Goal: Task Accomplishment & Management: Manage account settings

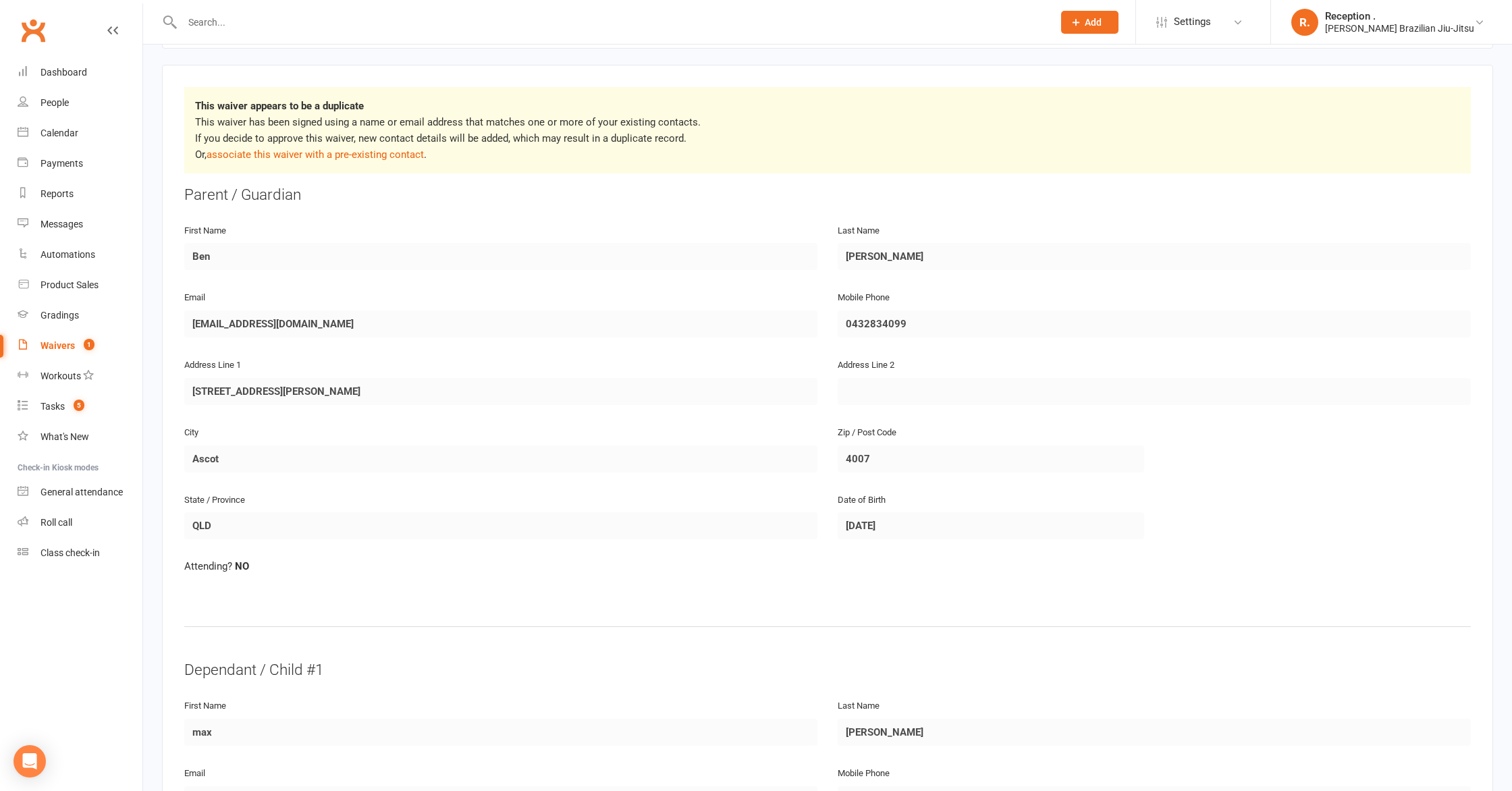
scroll to position [143, 0]
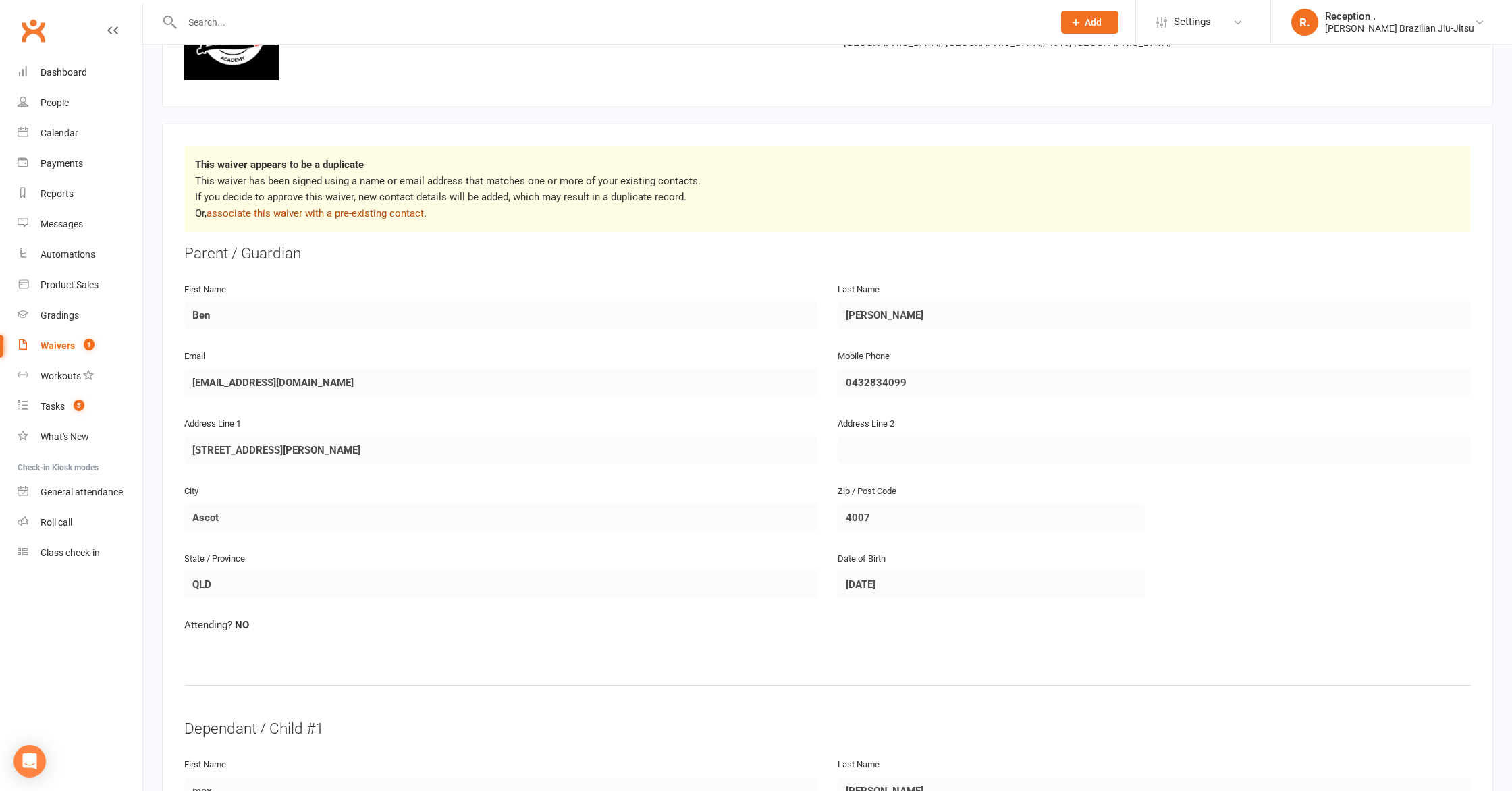
click at [301, 213] on link "associate this waiver with a pre-existing contact" at bounding box center [316, 213] width 218 height 12
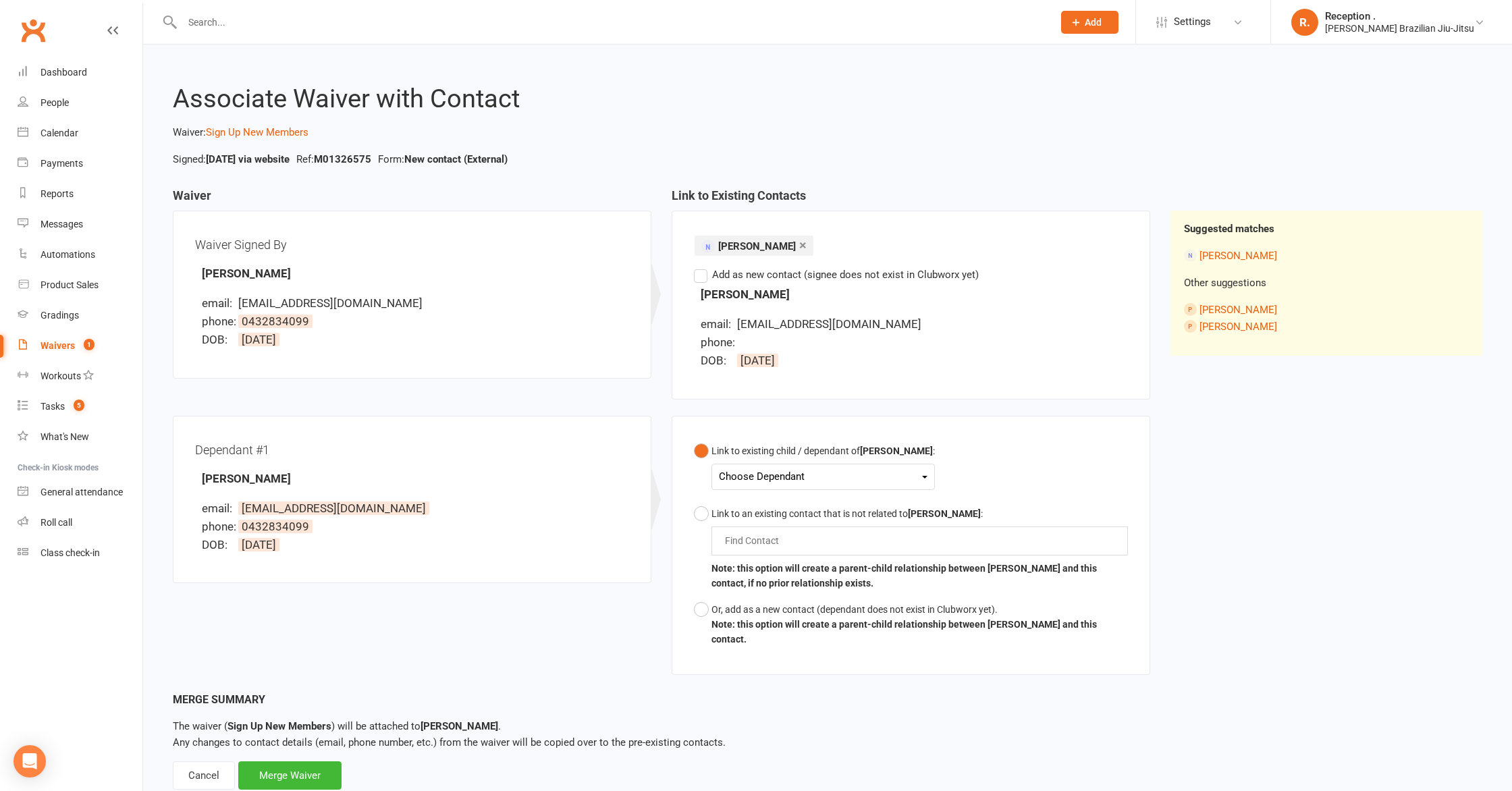
scroll to position [25, 0]
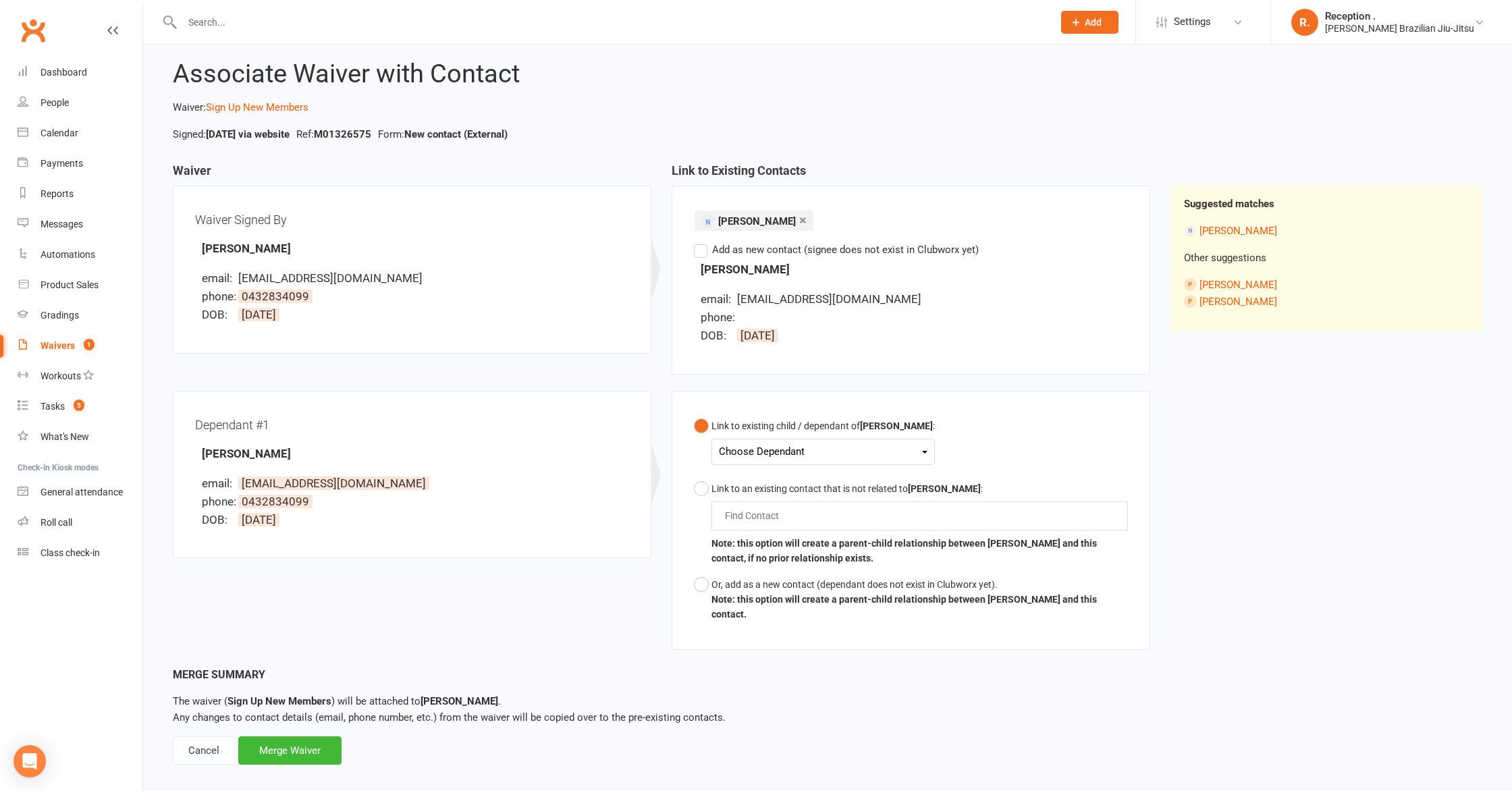
click at [885, 461] on div "Choose Dependant max wu" at bounding box center [823, 452] width 223 height 27
click at [871, 460] on div "Choose Dependant" at bounding box center [822, 451] width 208 height 18
click at [801, 487] on link "max wu" at bounding box center [786, 484] width 133 height 29
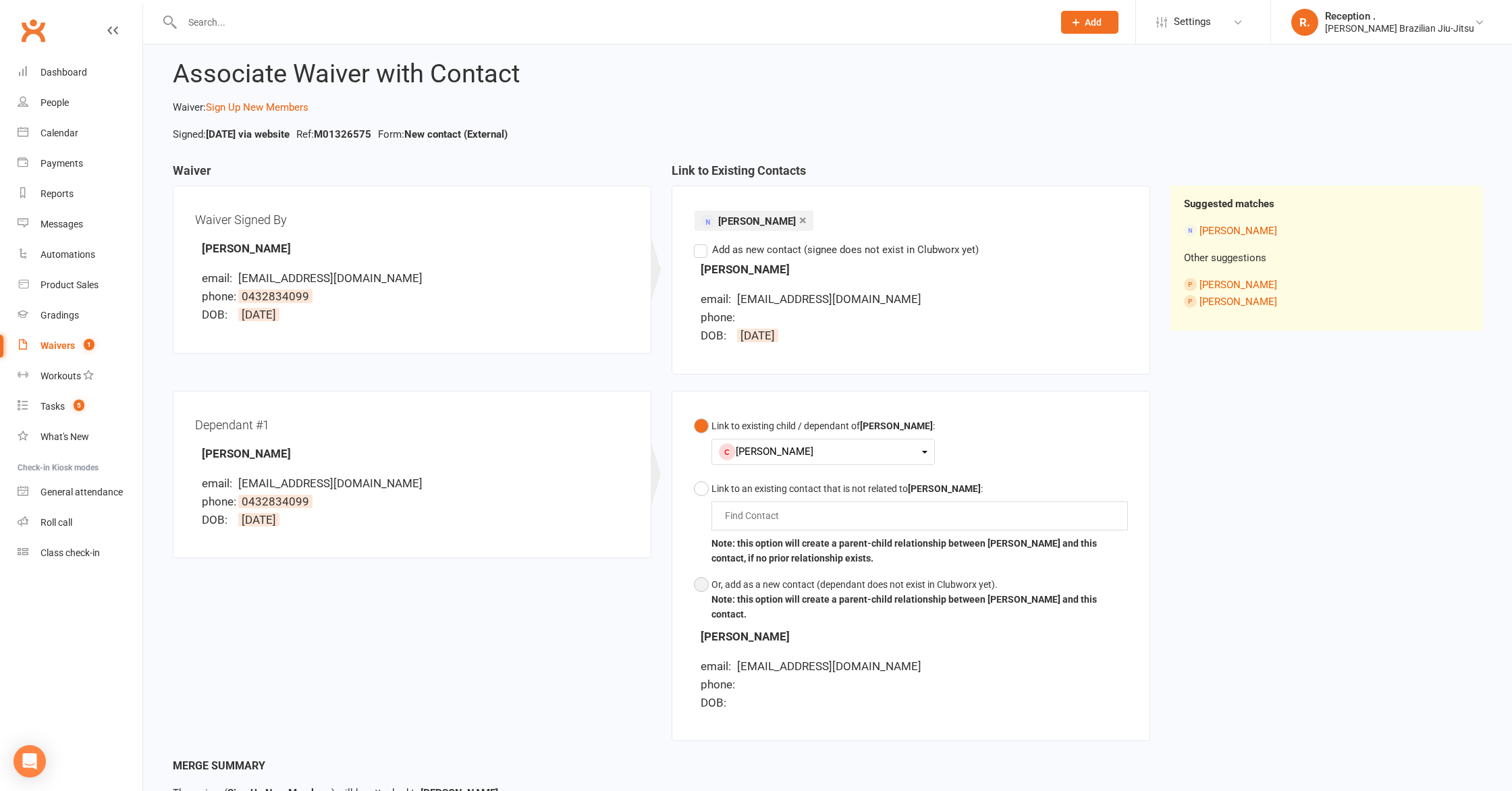
scroll to position [133, 0]
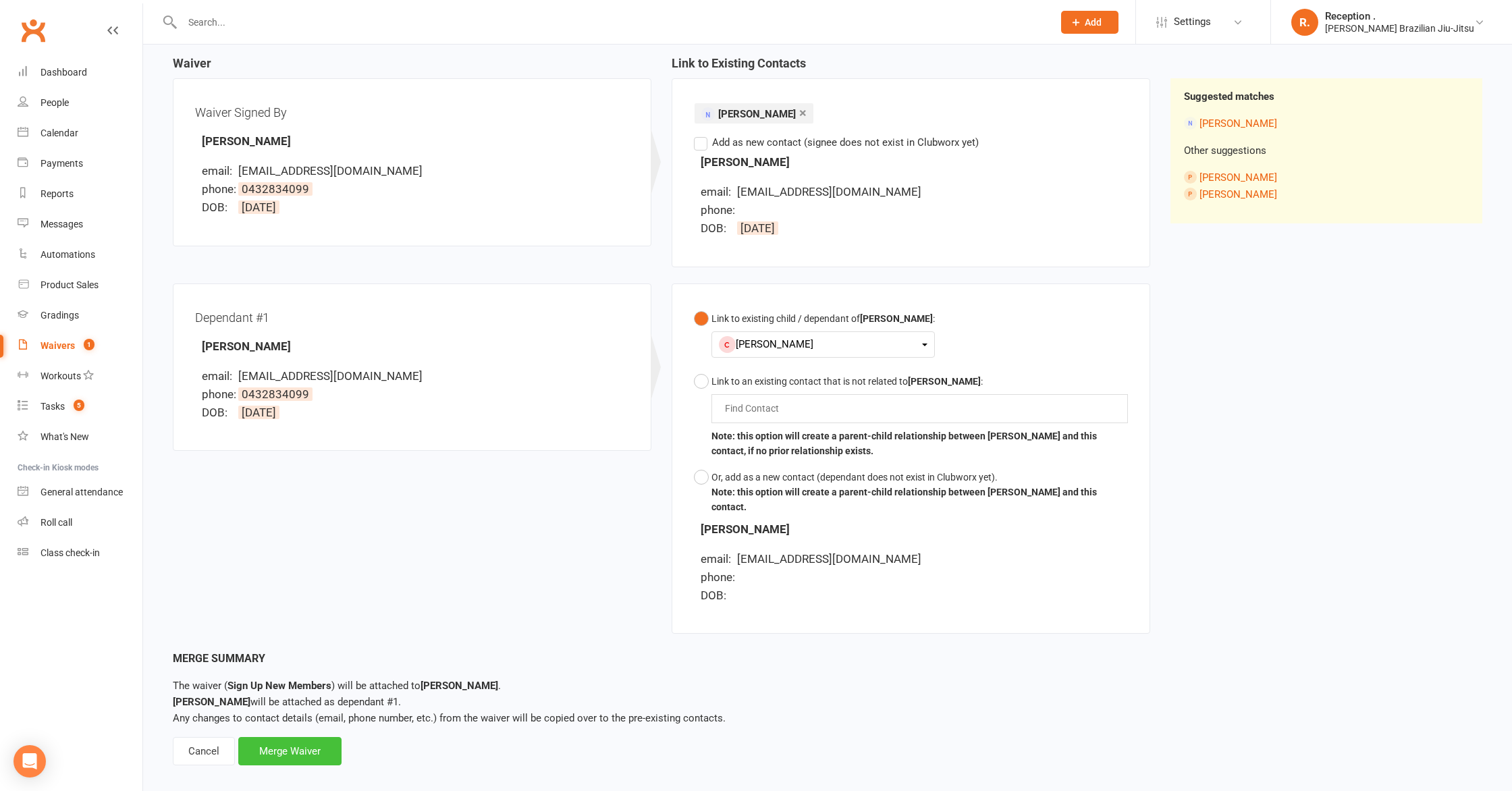
click at [313, 741] on div "Merge Waiver" at bounding box center [290, 751] width 103 height 28
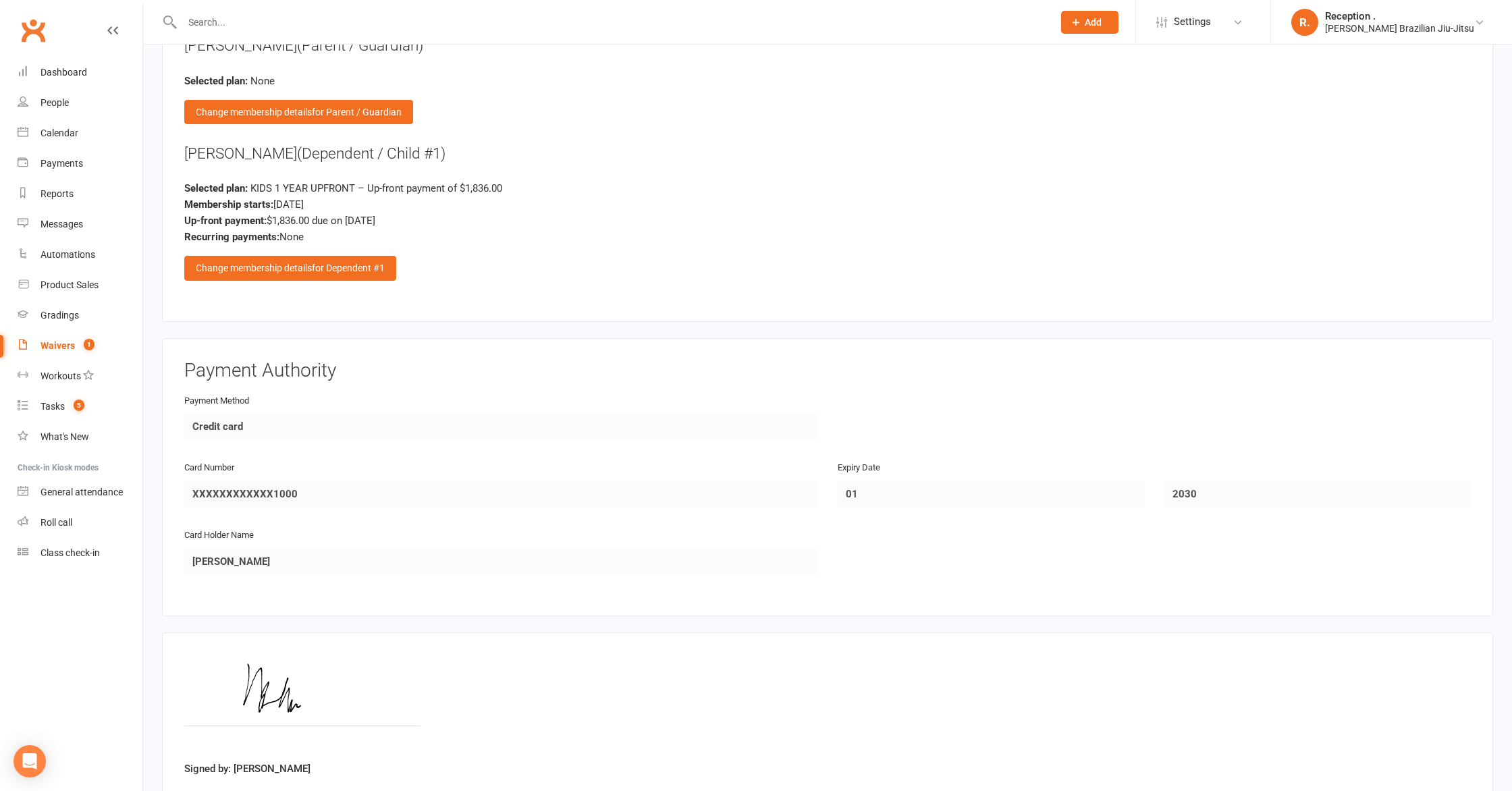
scroll to position [1803, 0]
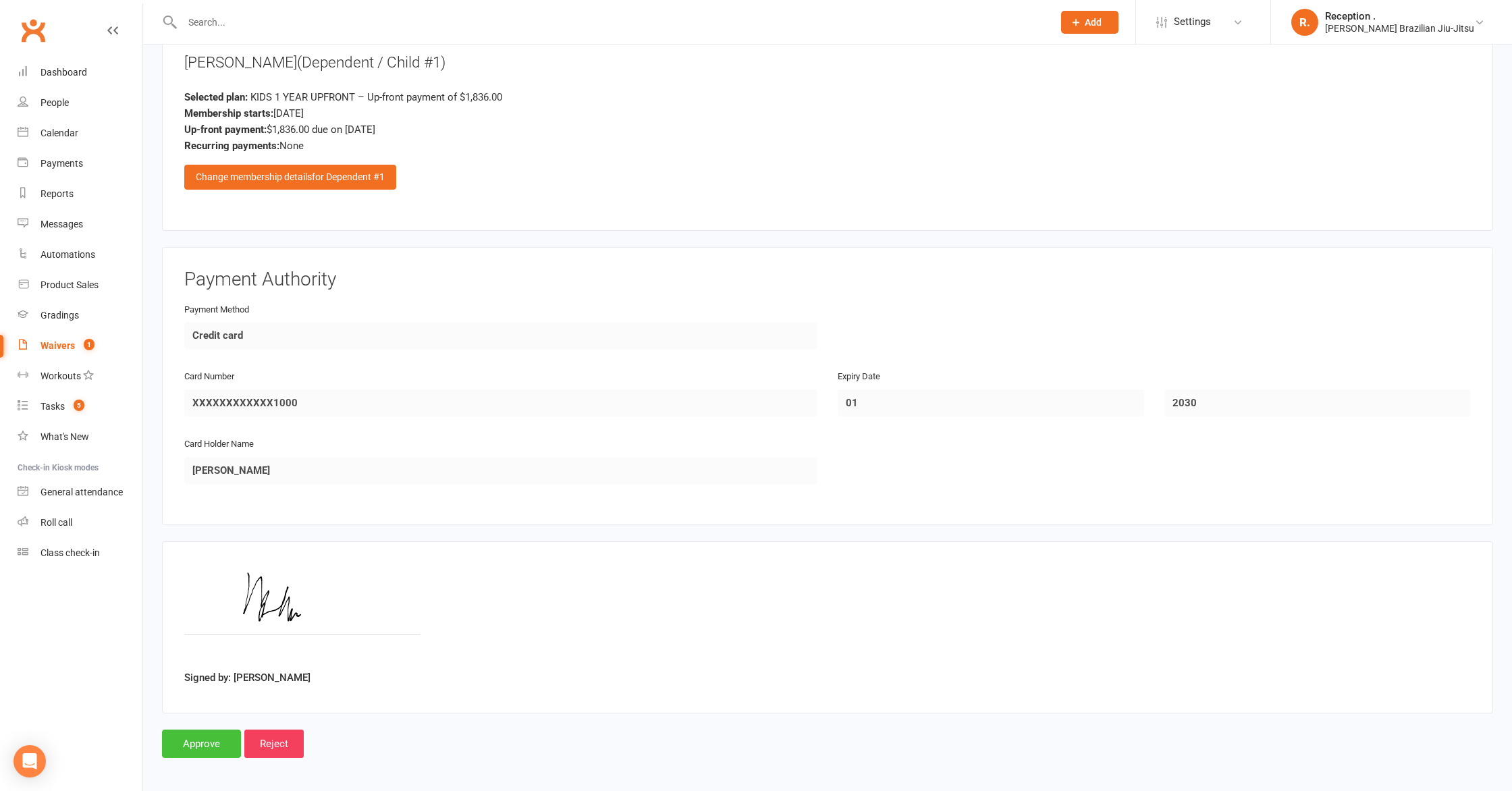
click at [195, 731] on input "Approve" at bounding box center [202, 743] width 79 height 28
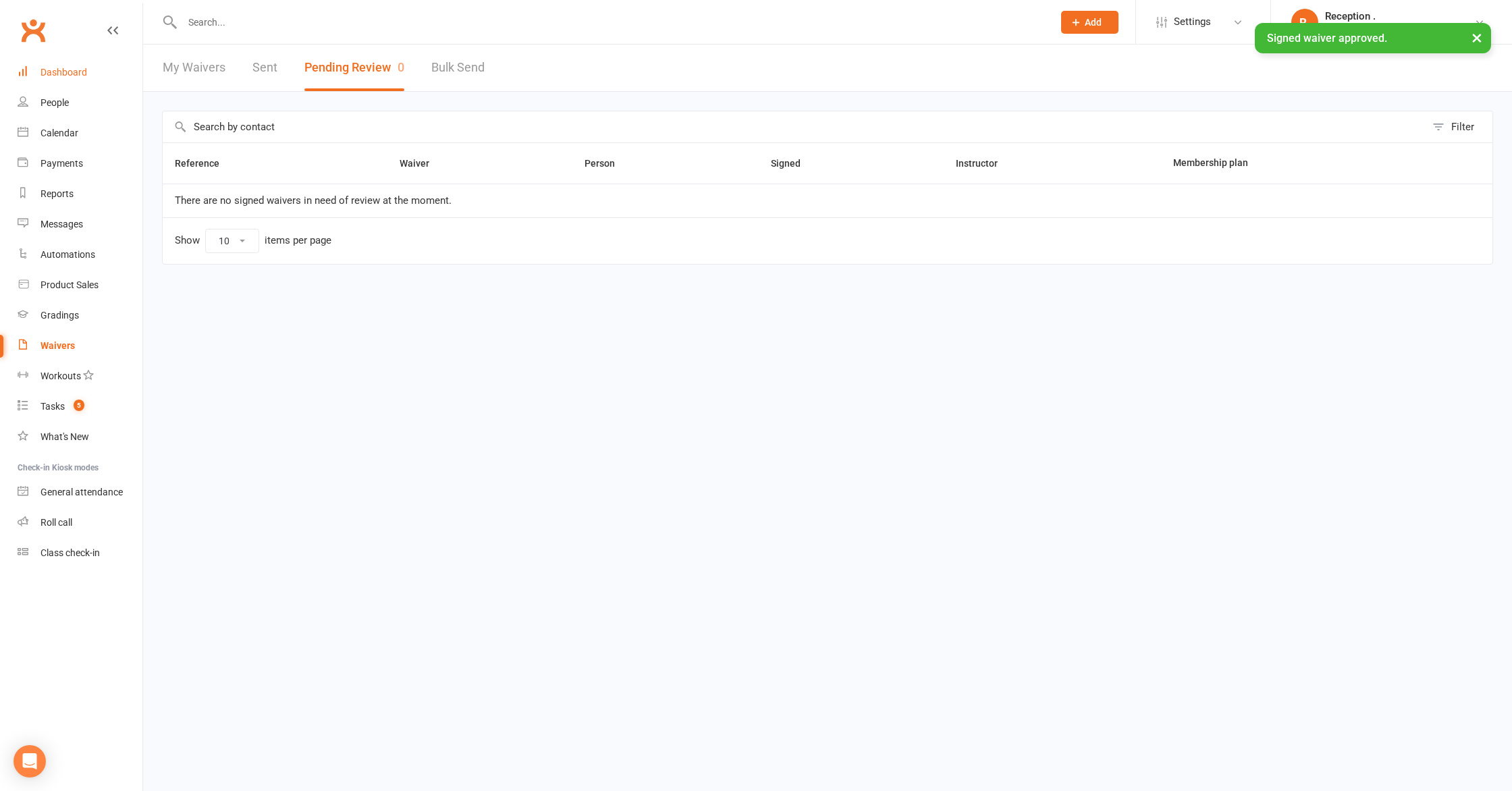
click at [84, 71] on div "Dashboard" at bounding box center [63, 72] width 47 height 11
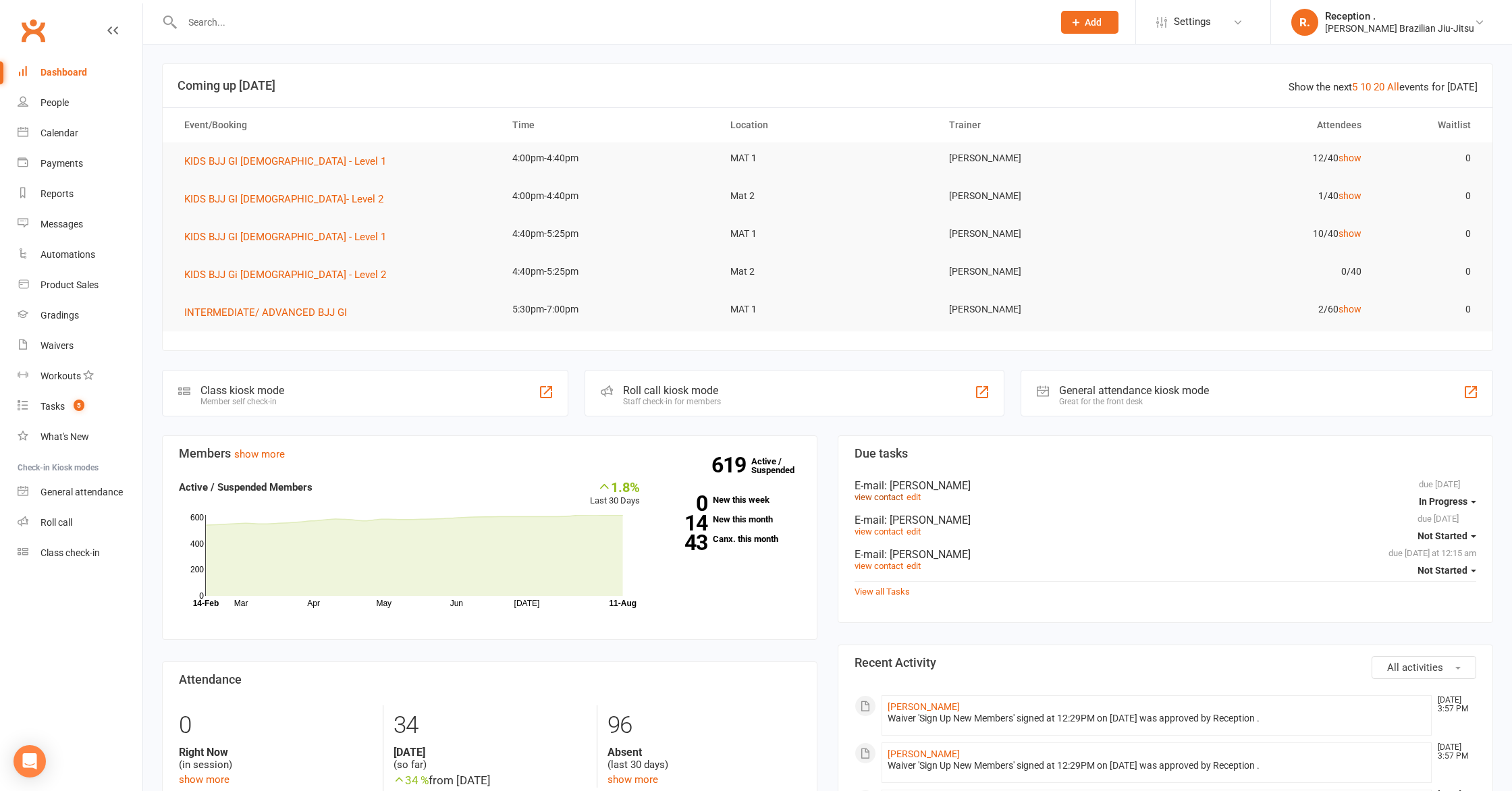
click at [884, 492] on link "view contact" at bounding box center [878, 498] width 48 height 10
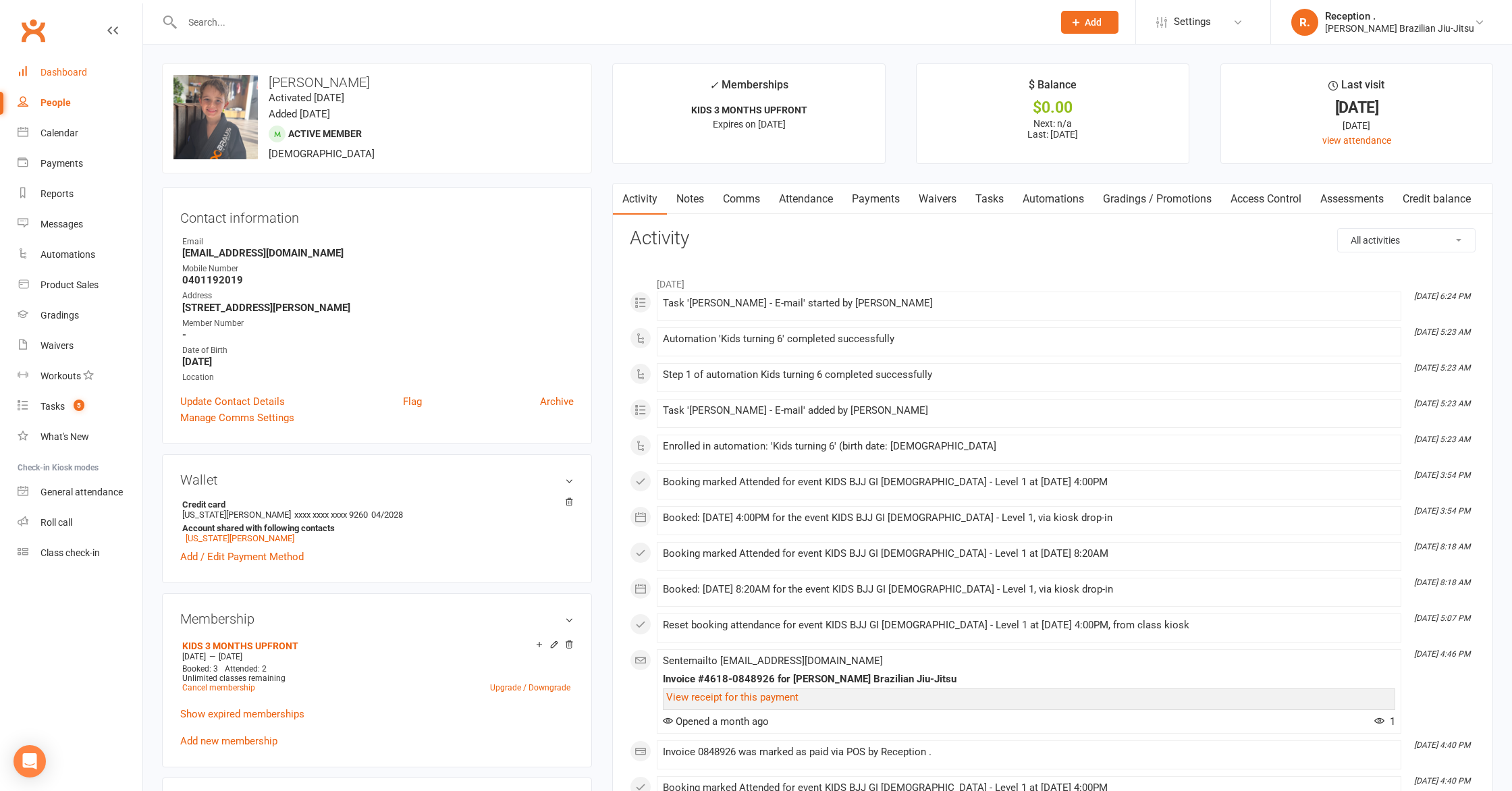
click at [46, 78] on link "Dashboard" at bounding box center [79, 73] width 125 height 30
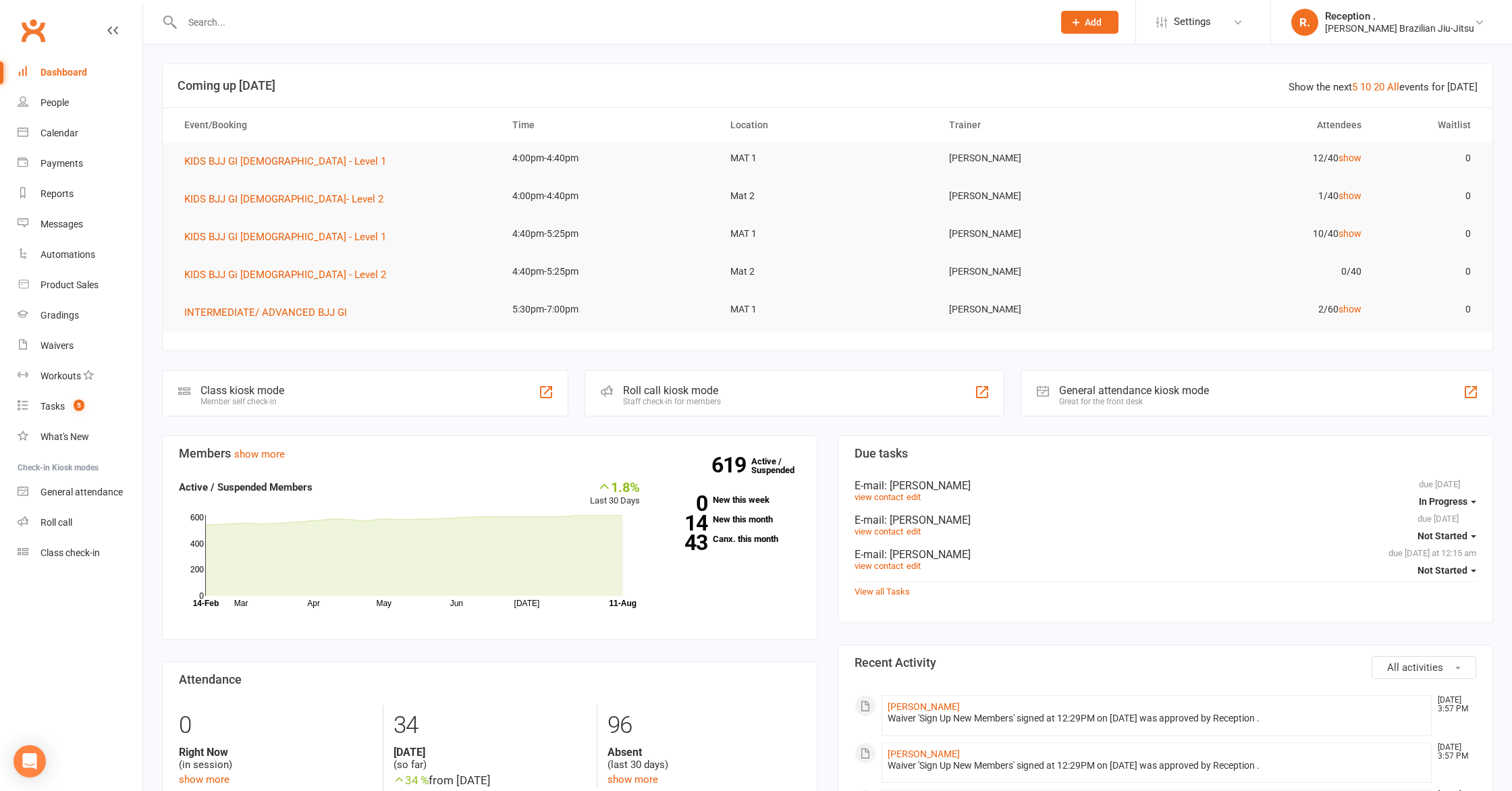
click at [906, 714] on div "Waiver 'Sign Up New Members' signed at 12:29PM on 11-Aug-2025 was approved by R…" at bounding box center [1156, 719] width 538 height 12
click at [904, 705] on link "[PERSON_NAME]" at bounding box center [923, 707] width 72 height 11
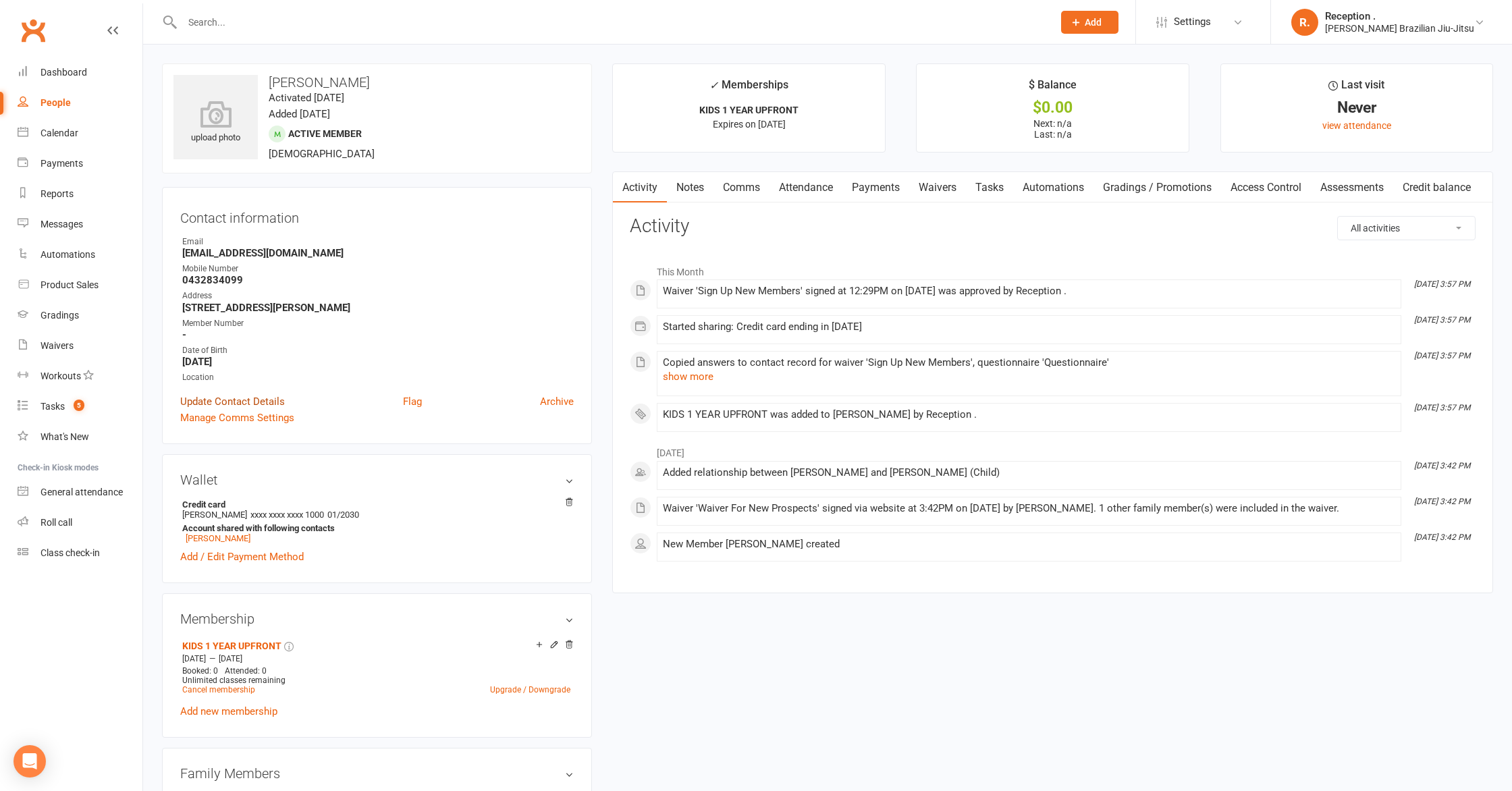
click at [217, 397] on link "Update Contact Details" at bounding box center [232, 402] width 104 height 16
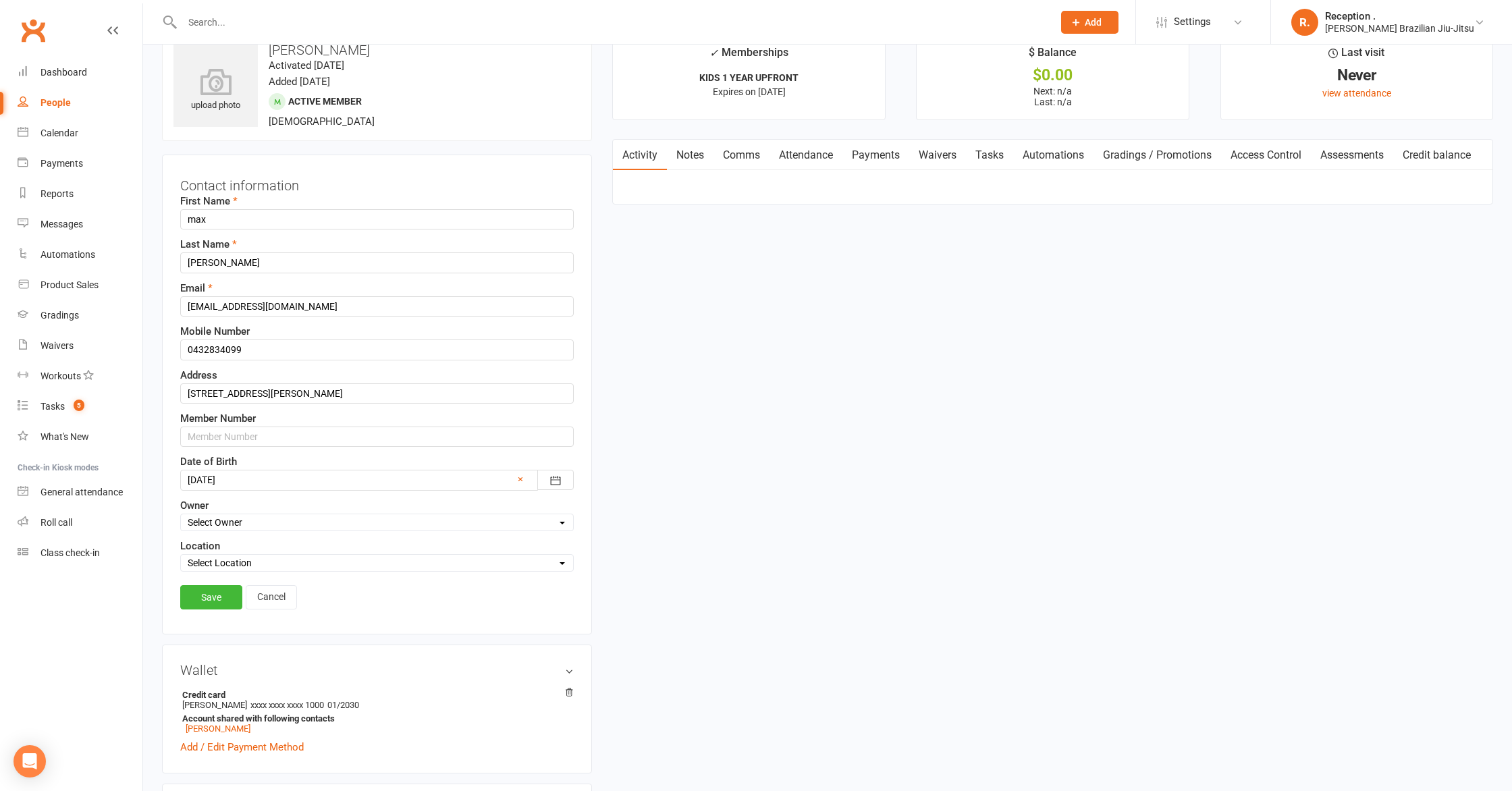
scroll to position [63, 0]
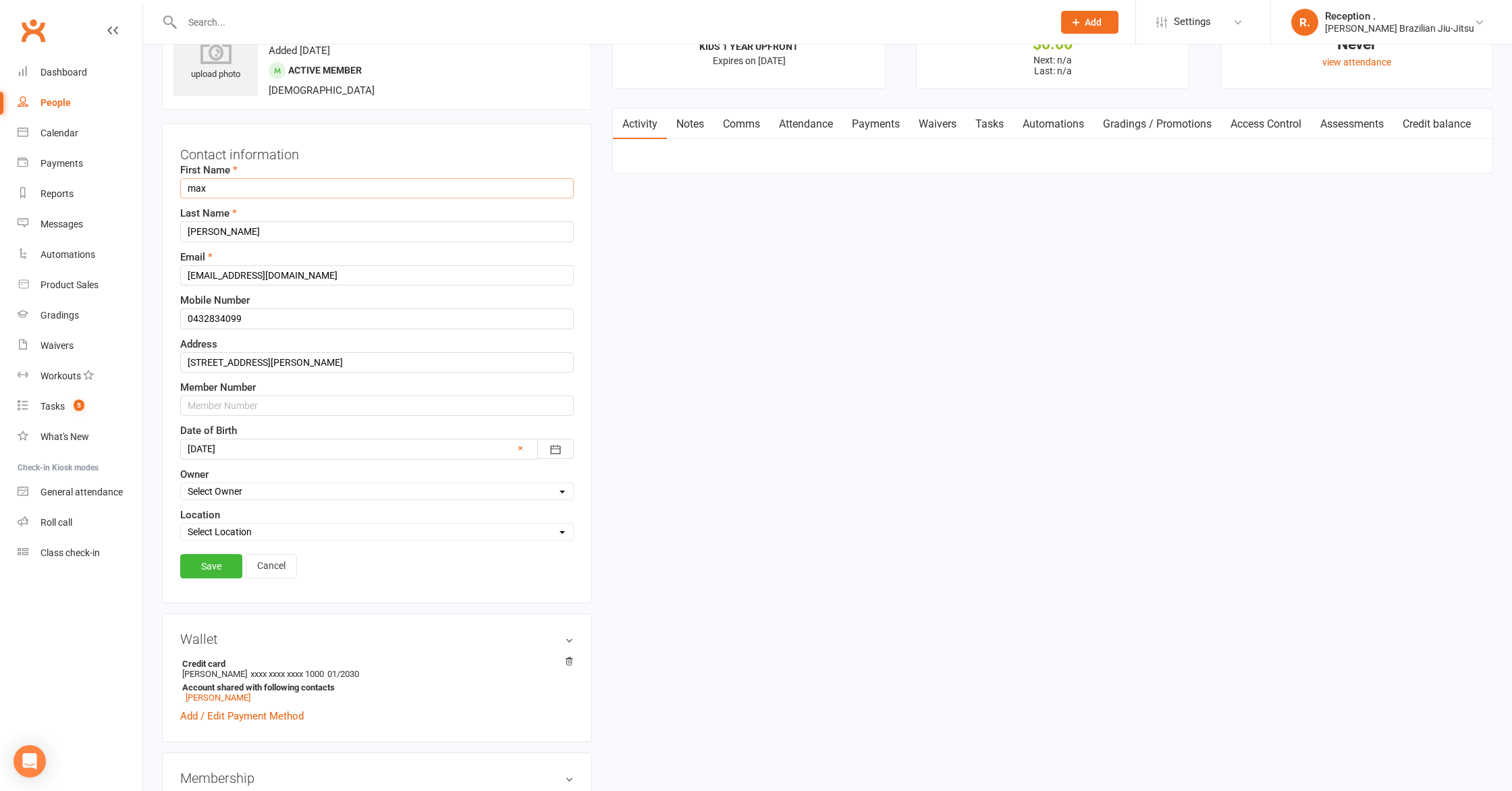
click at [195, 189] on input "max" at bounding box center [377, 188] width 393 height 20
type input "Max"
click at [212, 567] on link "Save" at bounding box center [211, 567] width 62 height 25
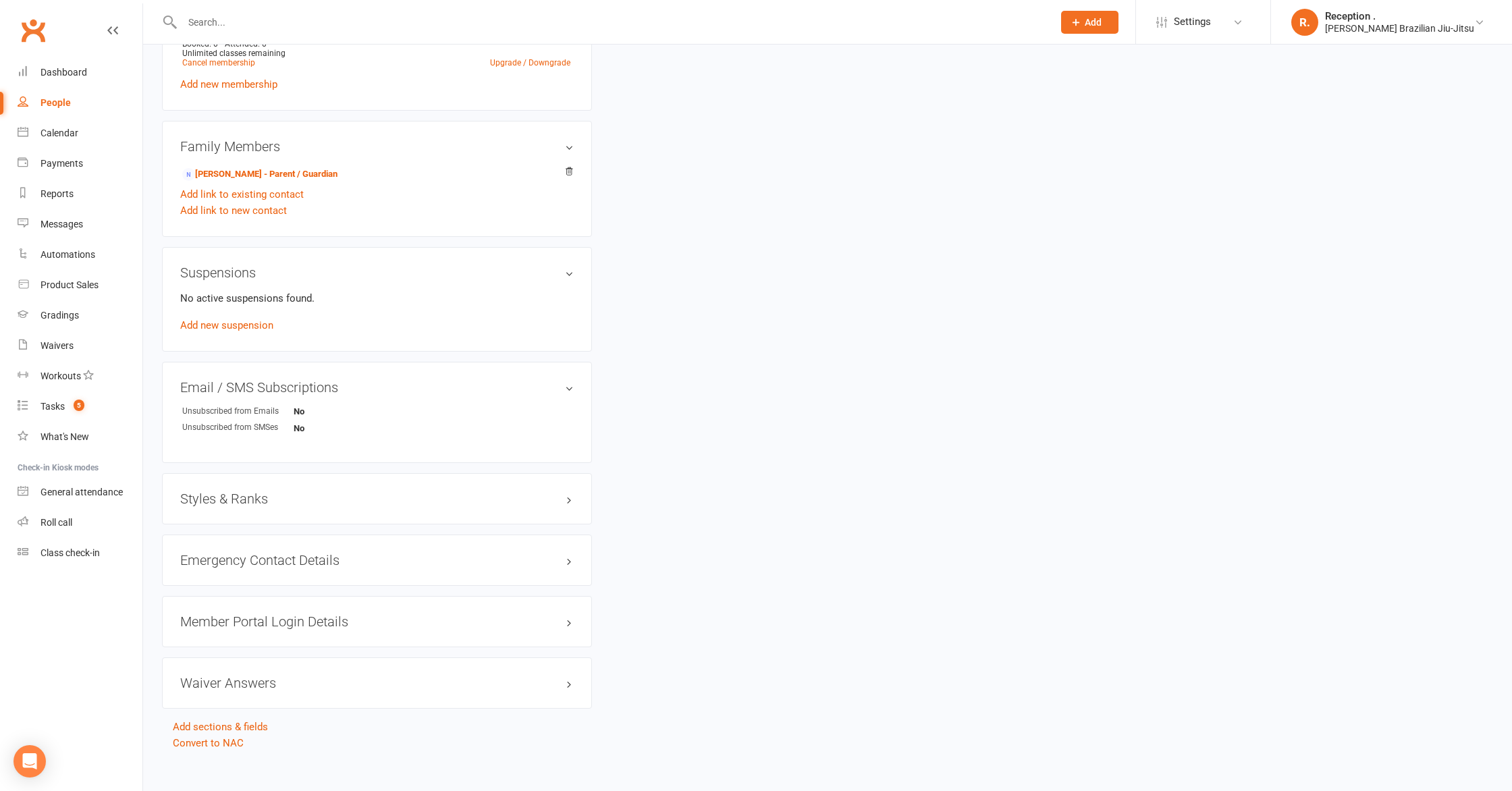
scroll to position [640, 0]
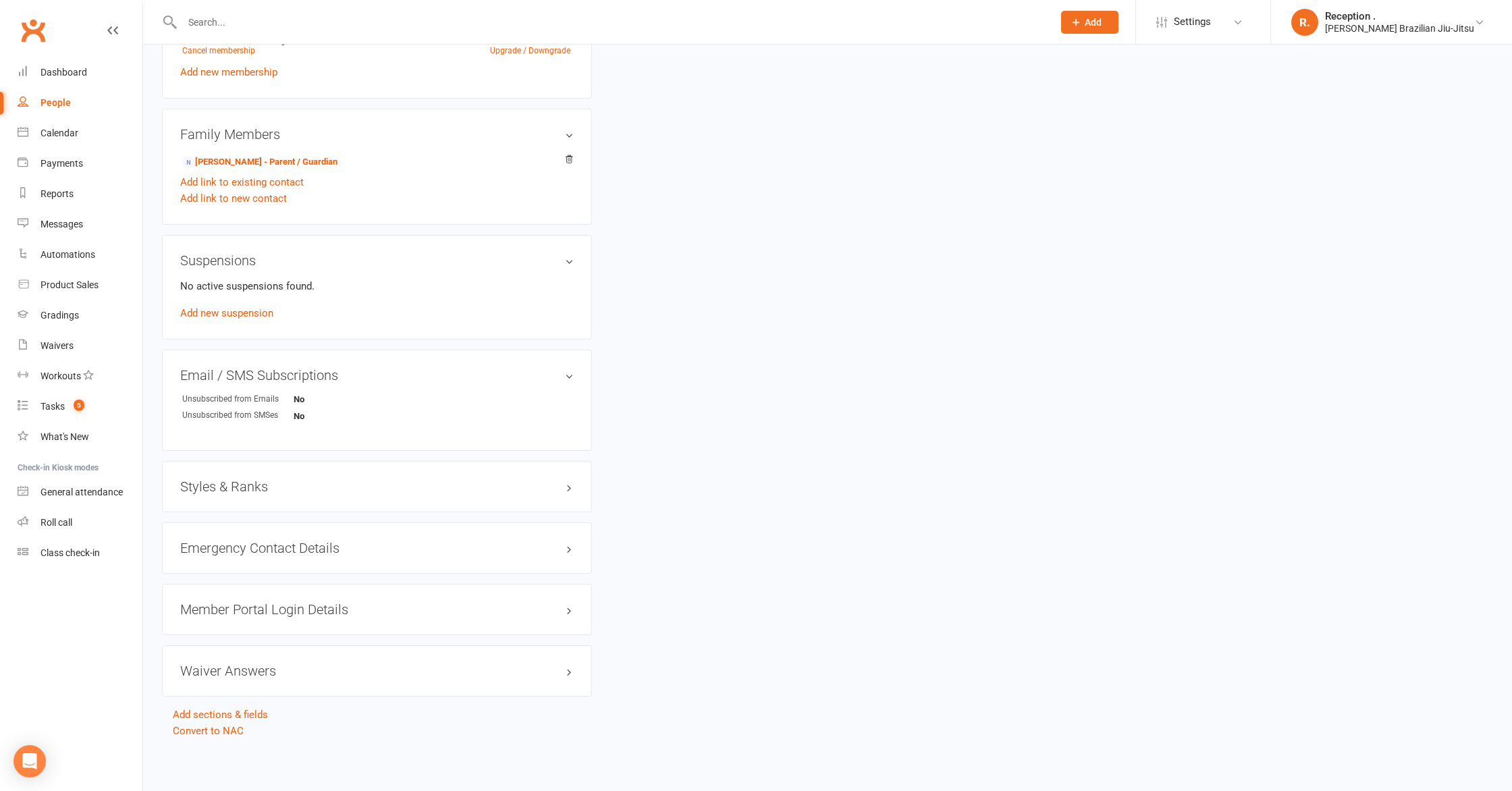
drag, startPoint x: 288, startPoint y: 476, endPoint x: 267, endPoint y: 485, distance: 22.8
click at [288, 476] on div "Styles & Ranks" at bounding box center [377, 487] width 430 height 51
click at [267, 485] on h3 "Styles & Ranks" at bounding box center [377, 487] width 393 height 15
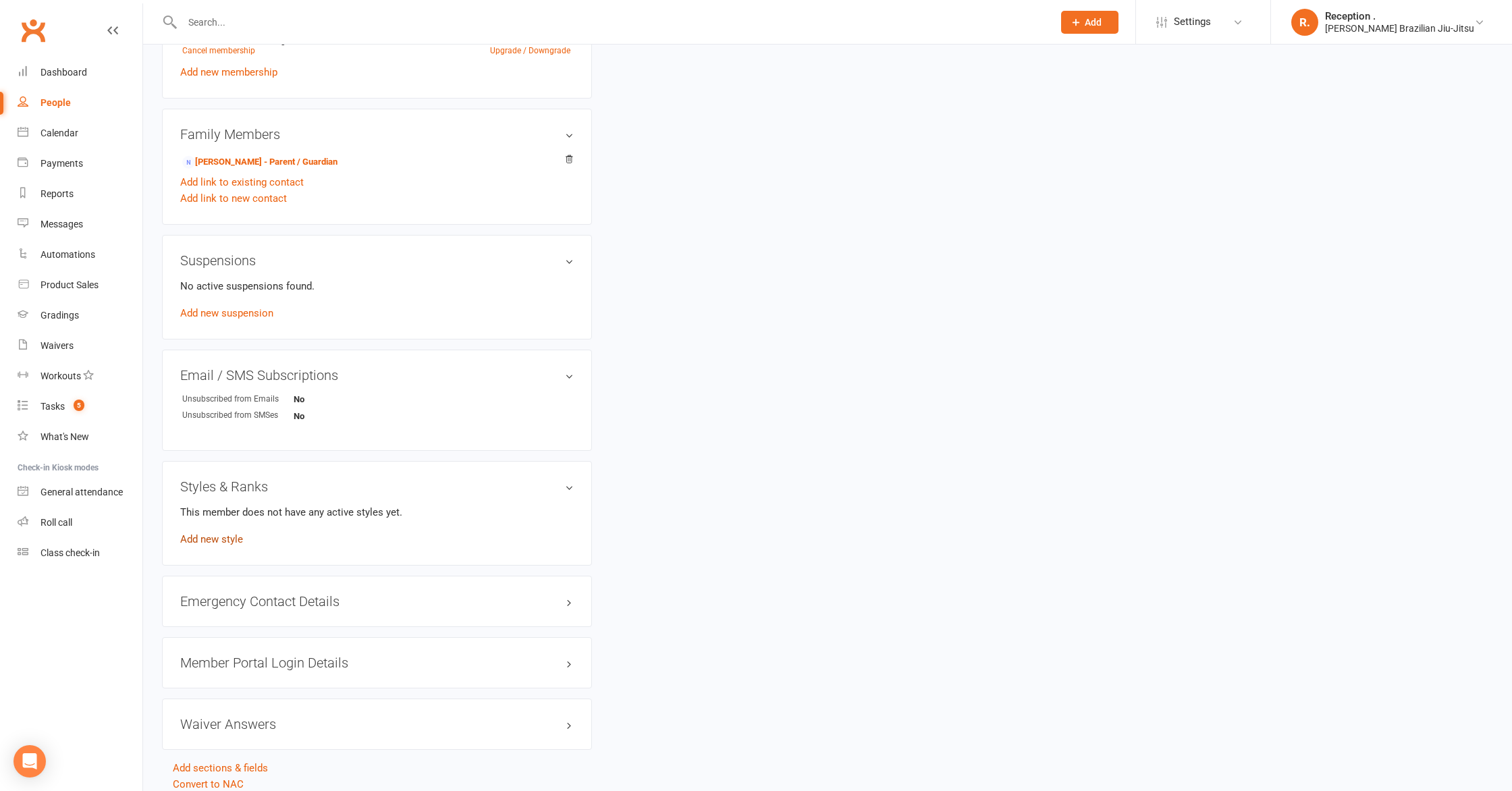
click at [208, 542] on link "Add new style" at bounding box center [211, 539] width 63 height 12
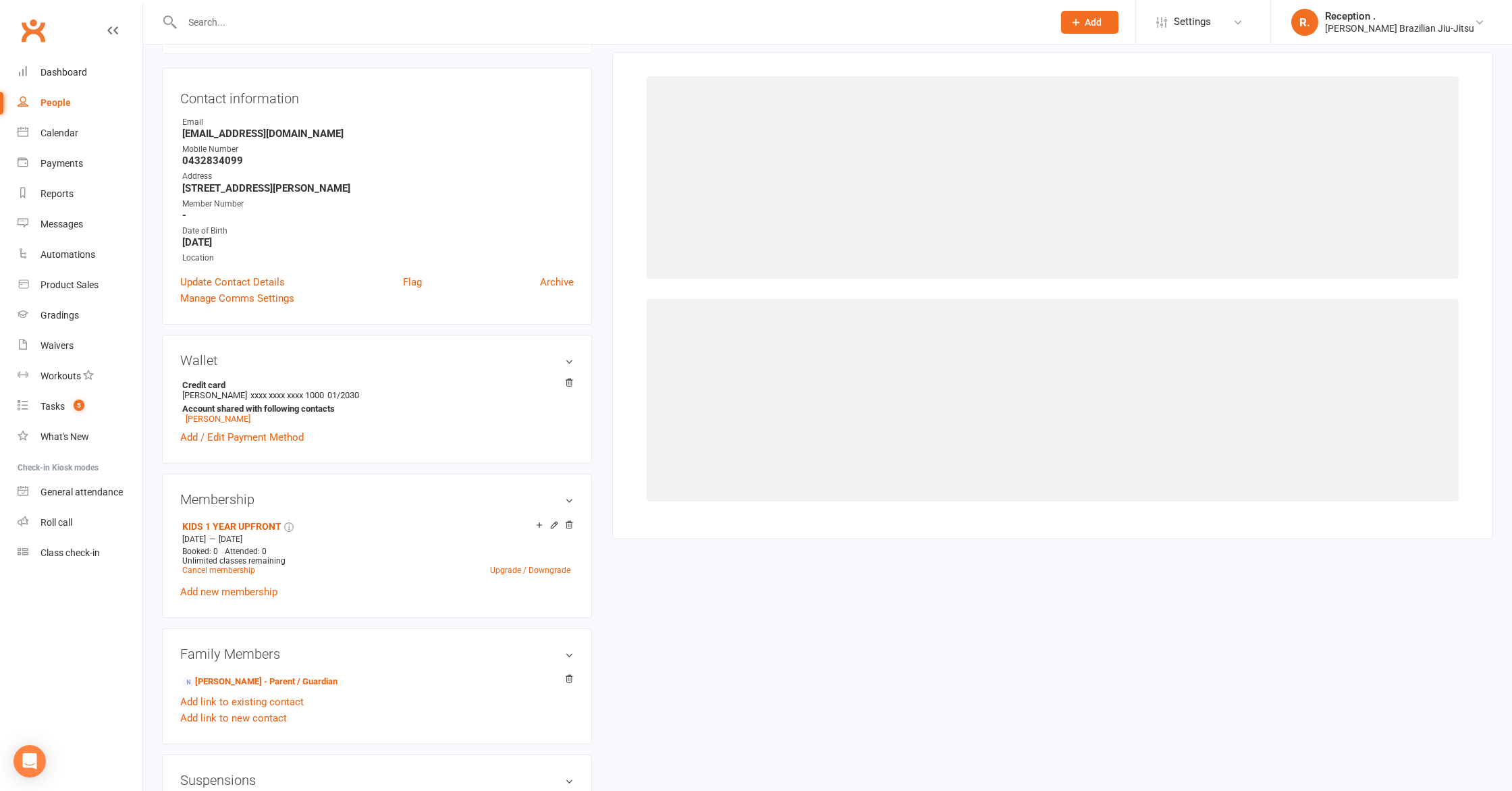
scroll to position [103, 0]
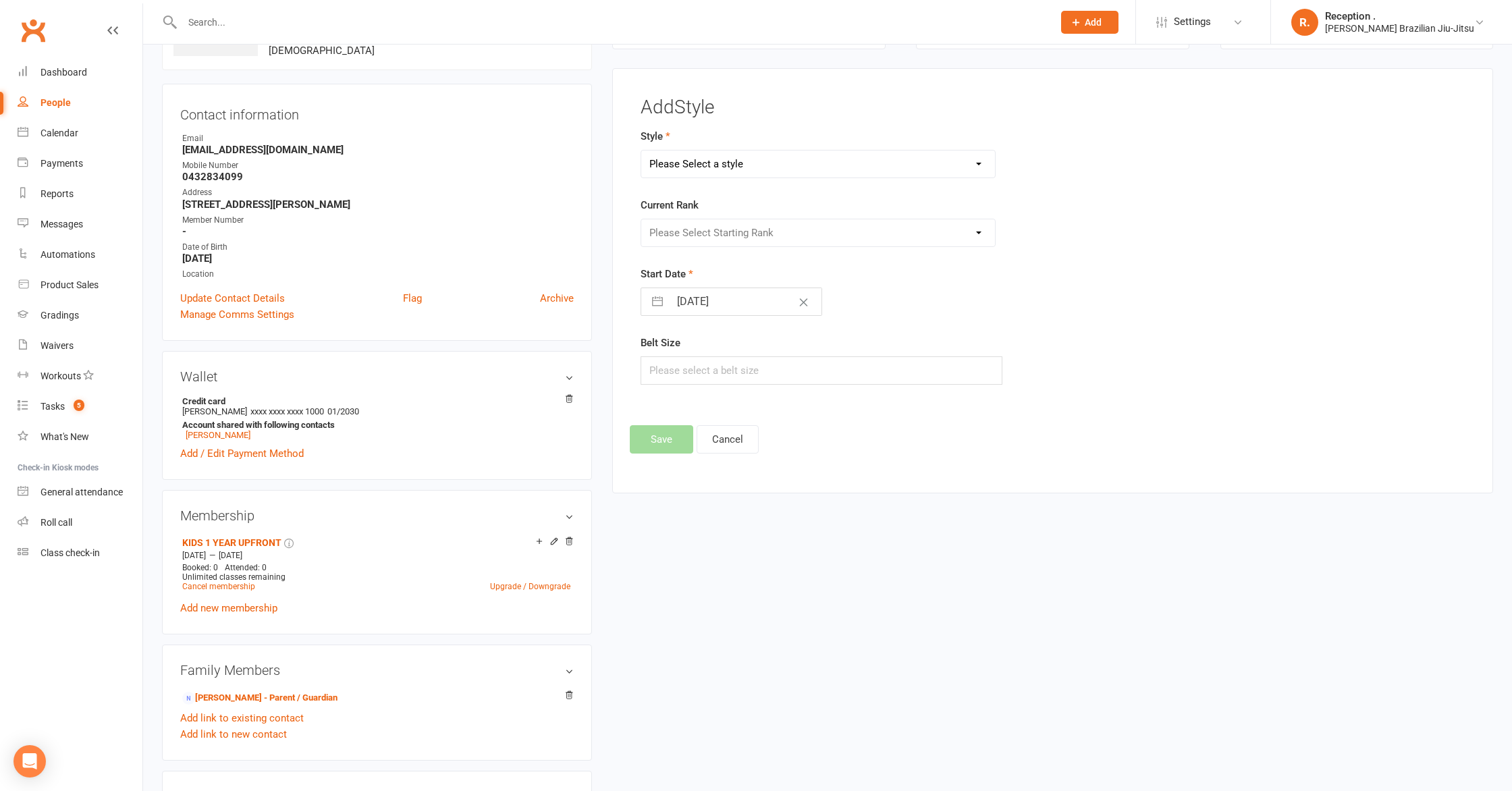
click at [750, 160] on select "Please Select a style Brazilian Jiu-Jitsu Adults Brazilian Jiu-Jitsu Kids" at bounding box center [818, 164] width 354 height 27
select select "2244"
click at [641, 151] on select "Please Select a style Brazilian Jiu-Jitsu Adults Brazilian Jiu-Jitsu Kids" at bounding box center [818, 164] width 354 height 27
click at [722, 241] on select "Please Select Starting Rank White White 1 Stripe White 2 Stripes White 3 Stripe…" at bounding box center [818, 232] width 354 height 27
select select "22133"
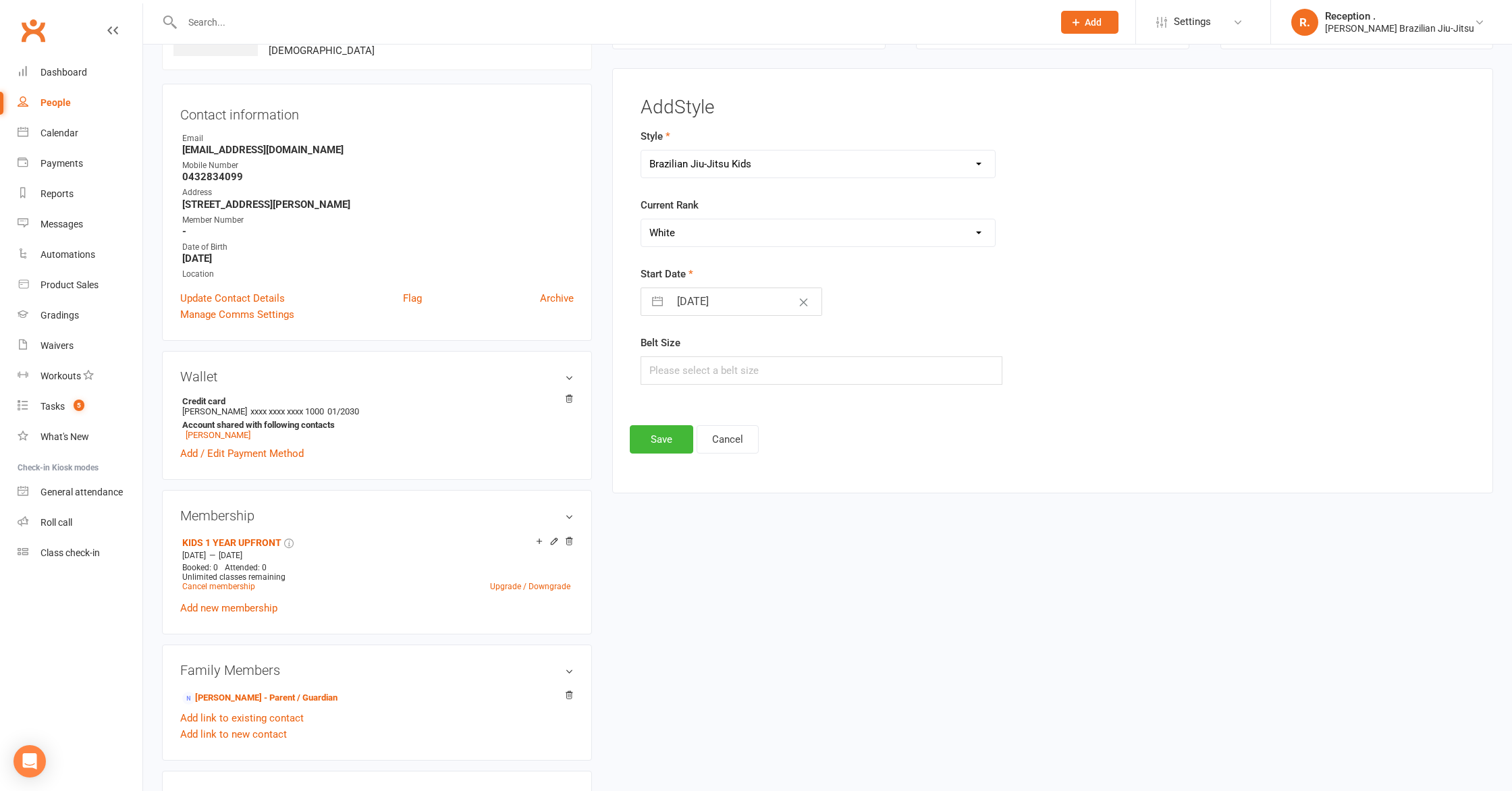
click at [641, 219] on select "Please Select Starting Rank White White 1 Stripe White 2 Stripes White 3 Stripe…" at bounding box center [818, 232] width 354 height 27
click at [667, 427] on button "Save" at bounding box center [662, 439] width 63 height 28
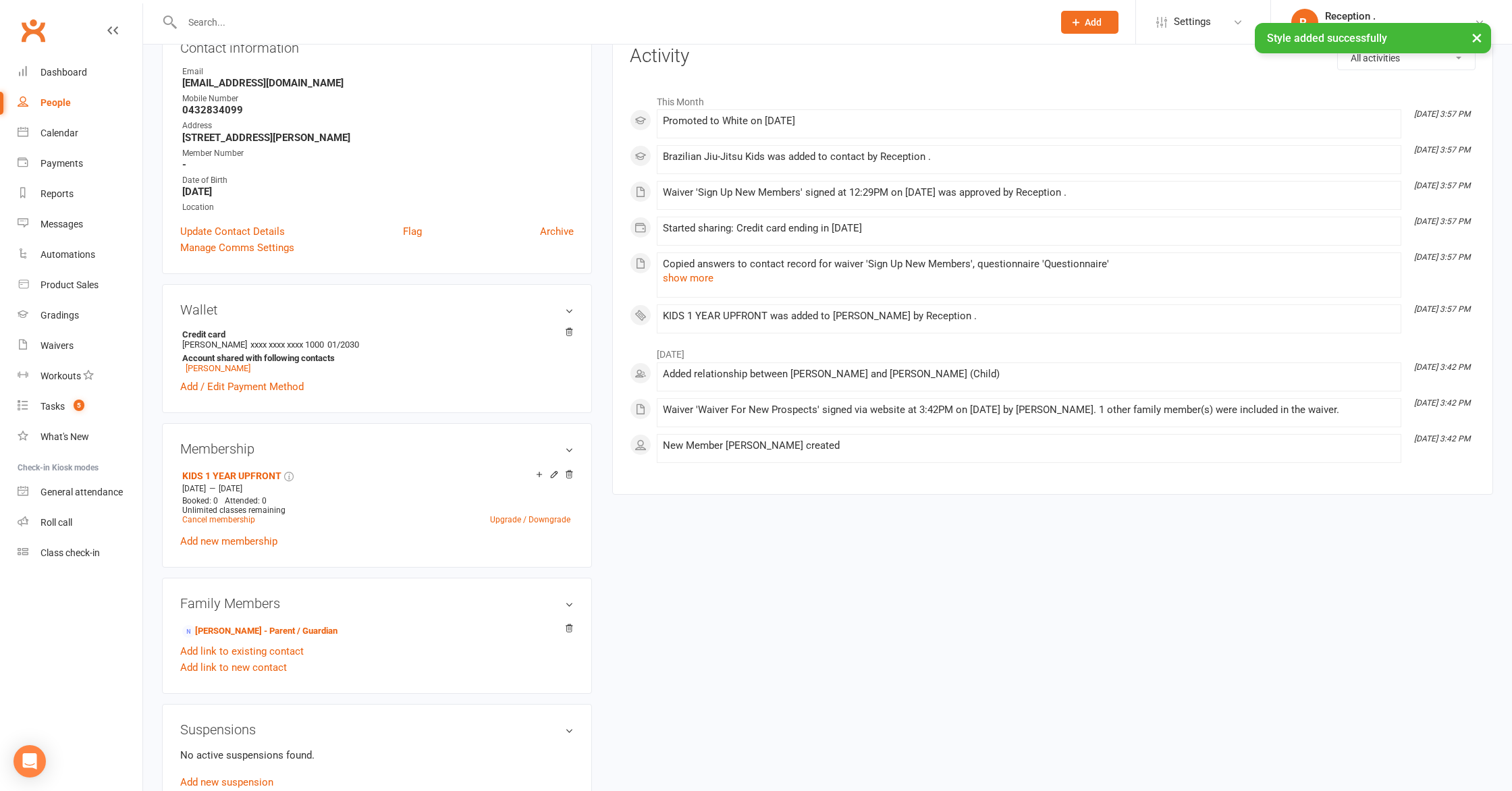
scroll to position [0, 0]
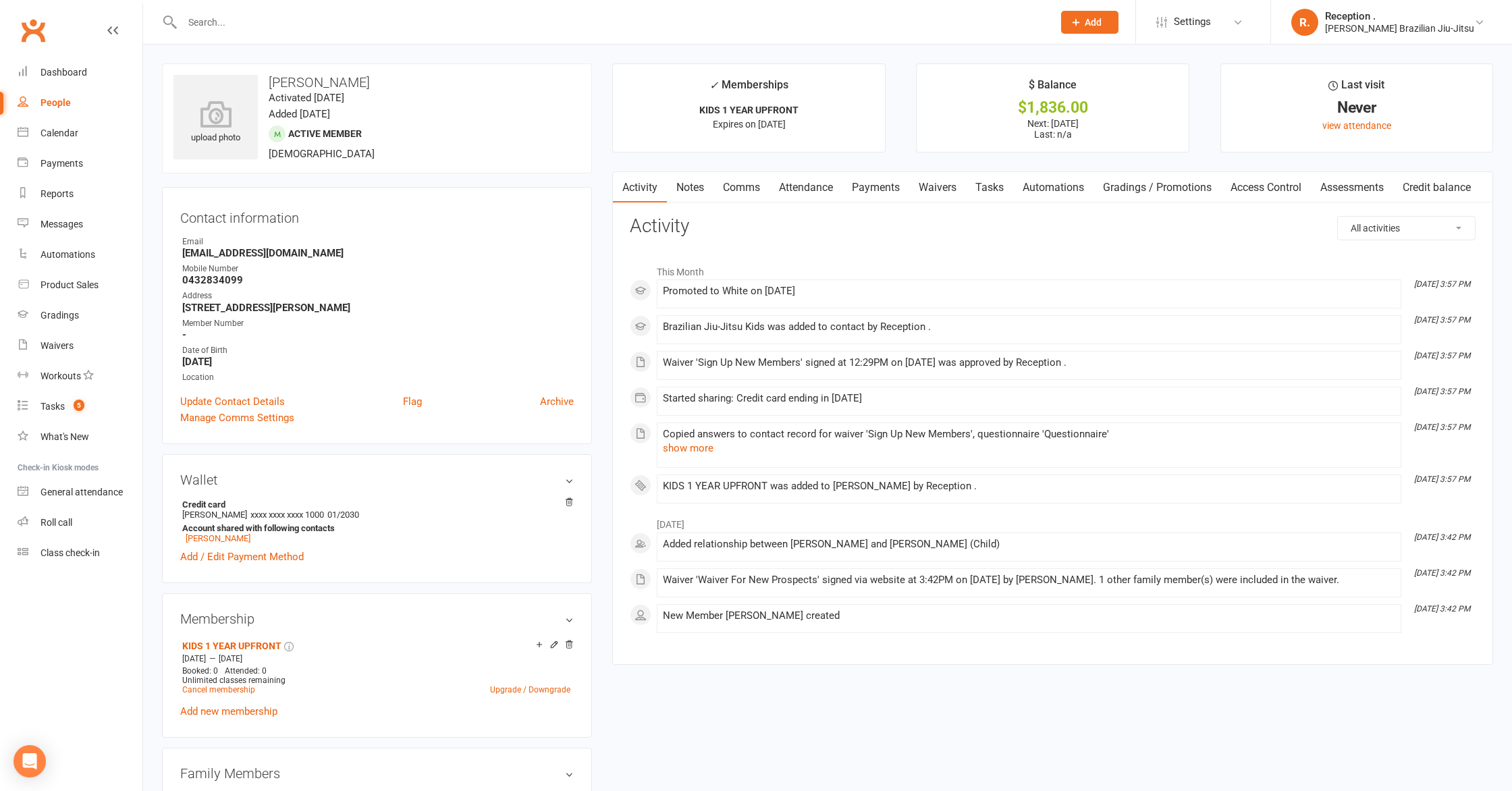
click at [883, 194] on link "Payments" at bounding box center [876, 187] width 67 height 31
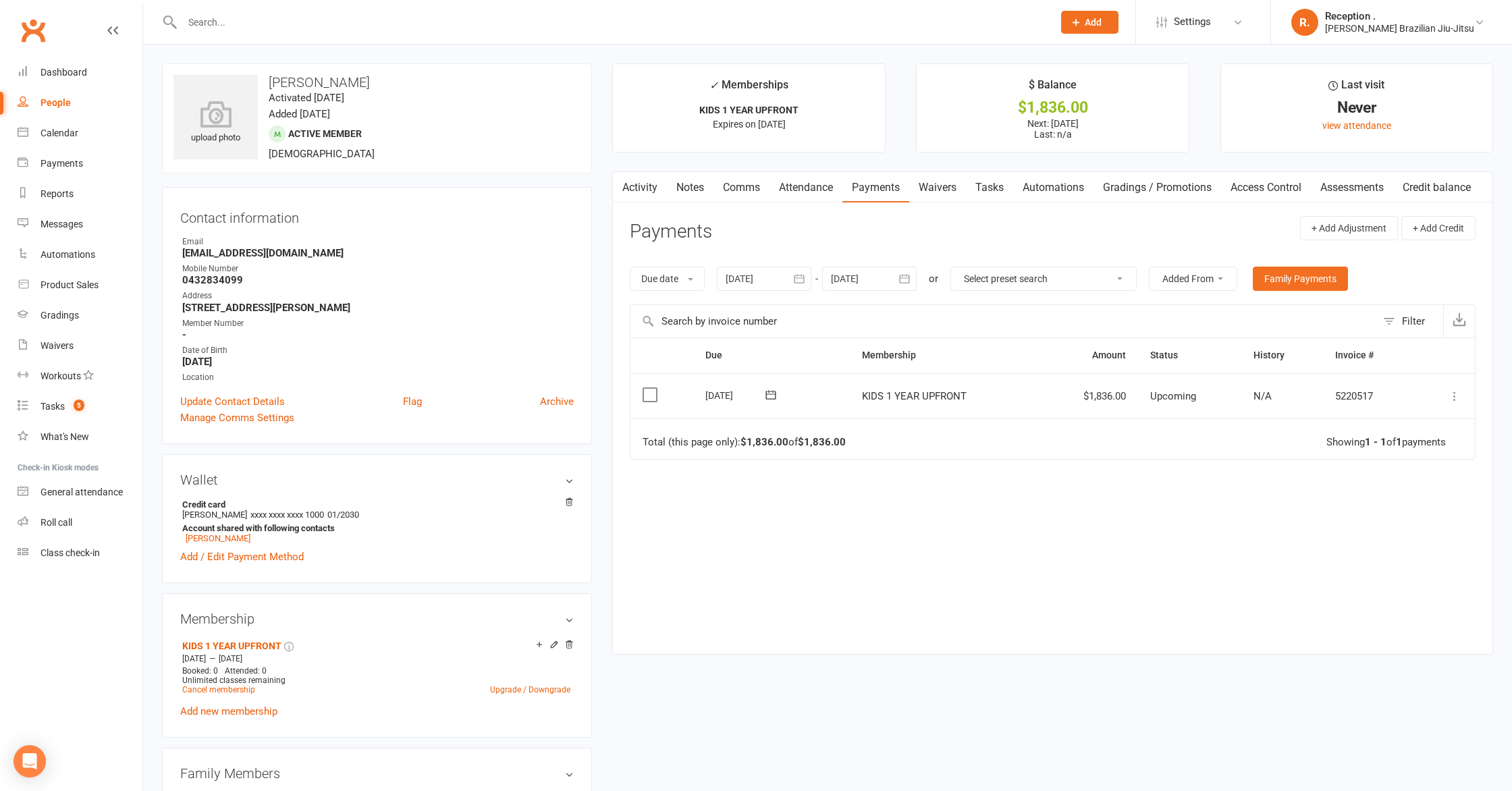
click at [207, 253] on strong "crazywu@gmail.com" at bounding box center [378, 253] width 391 height 12
copy render-form-field "crazywu@gmail.com"
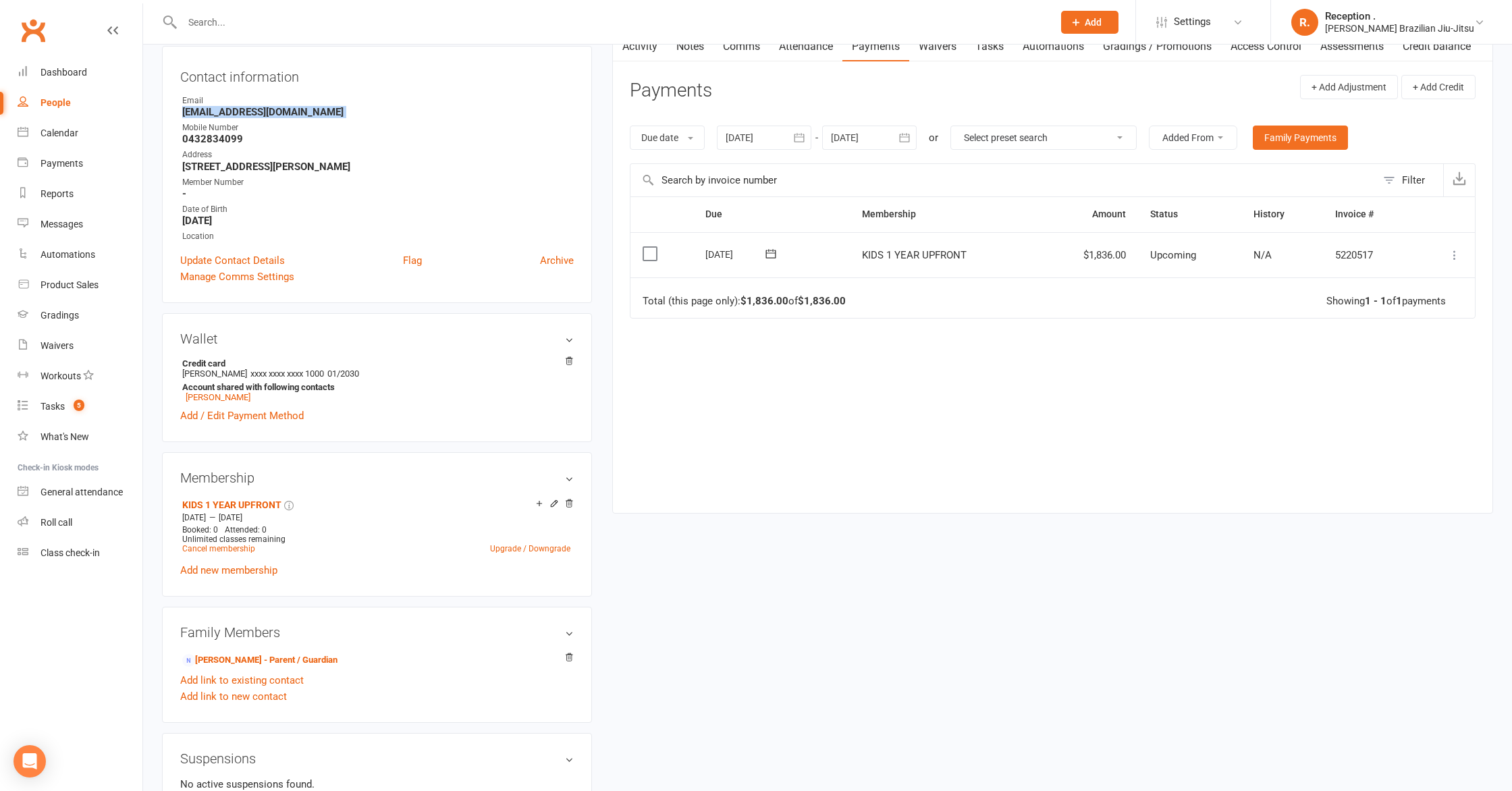
scroll to position [152, 0]
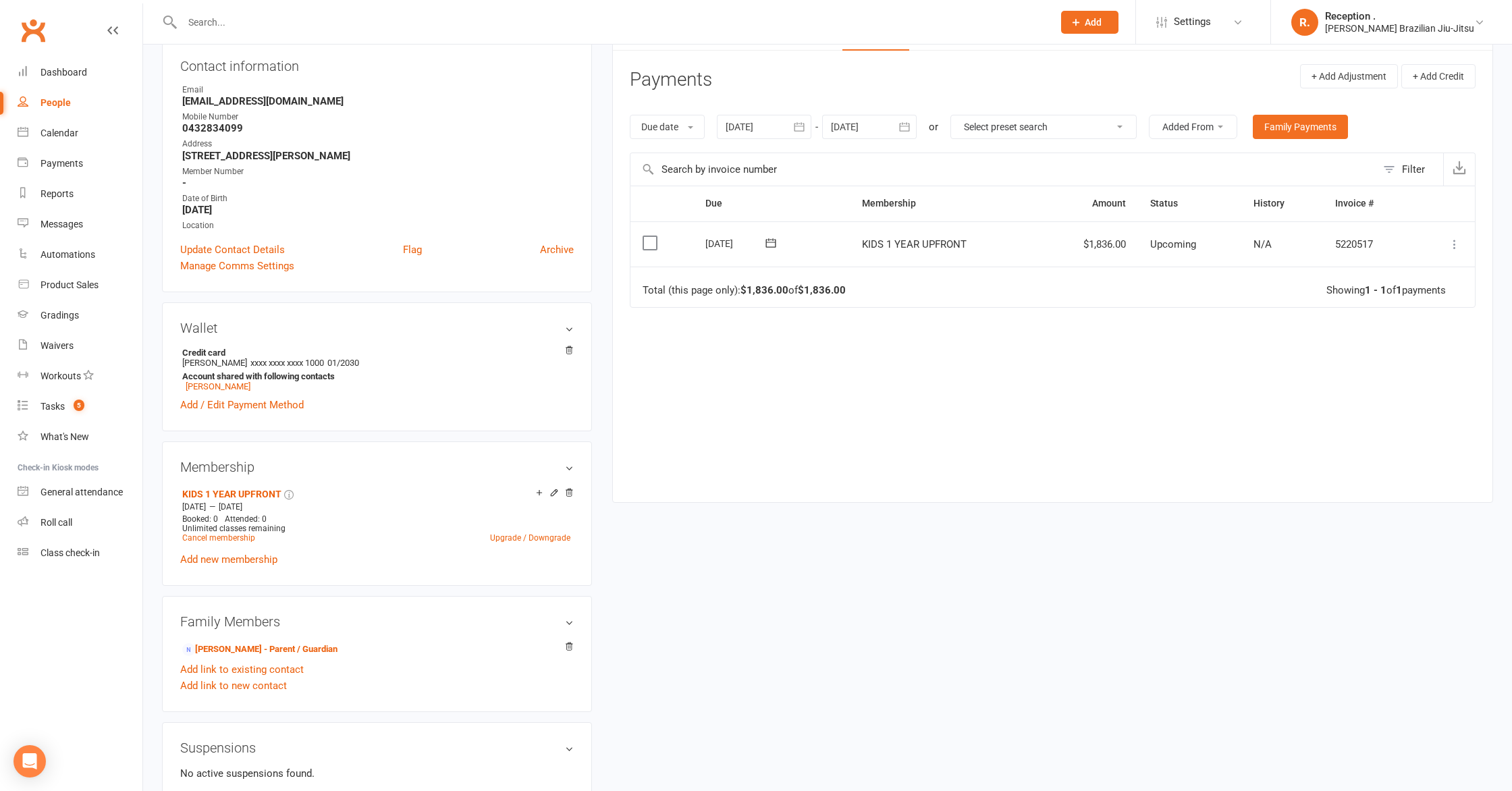
click at [348, 146] on div "Address" at bounding box center [378, 144] width 391 height 13
